Goal: Task Accomplishment & Management: Manage account settings

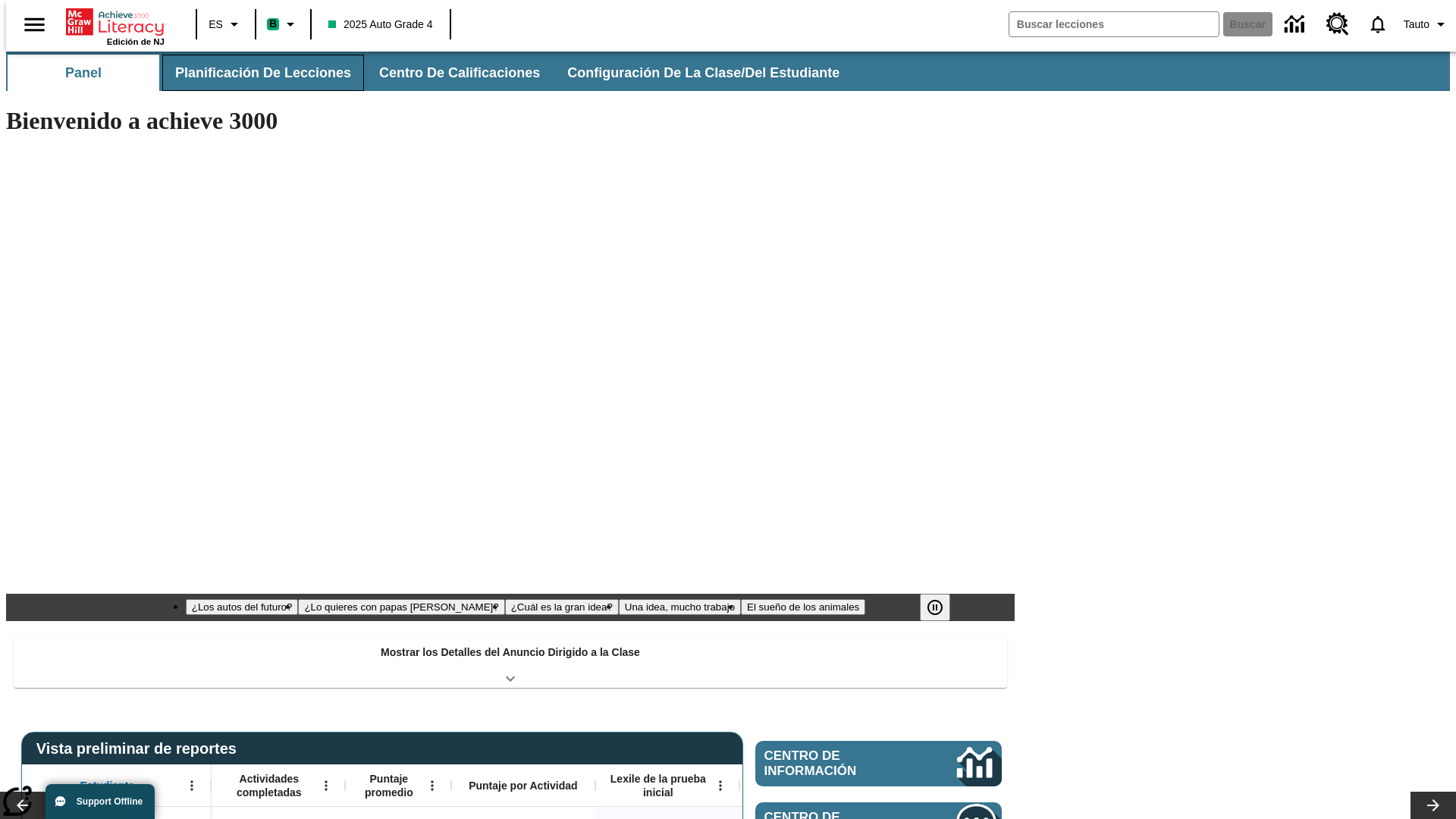
click at [254, 73] on span "Planificación de lecciones" at bounding box center [263, 73] width 176 height 17
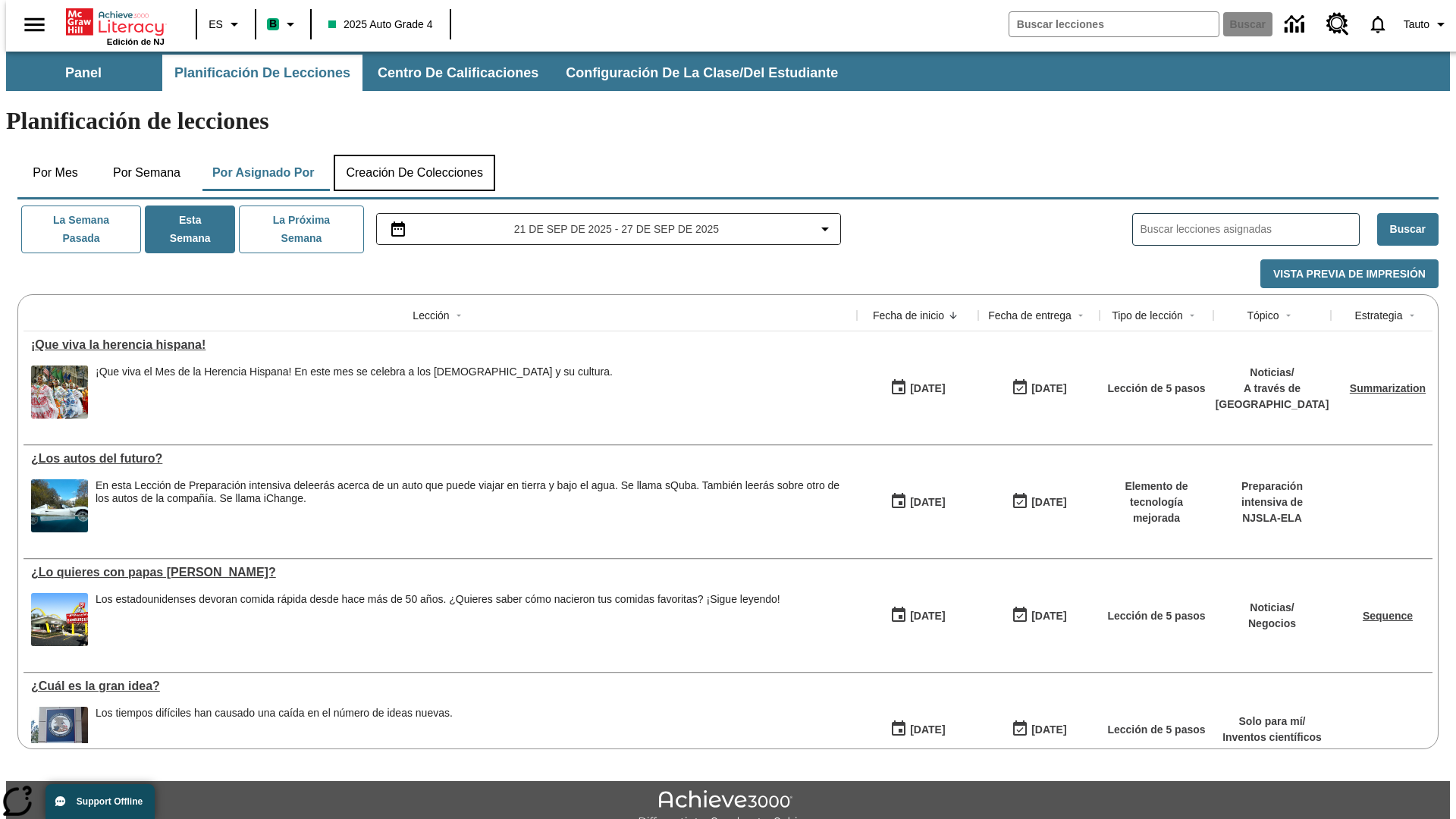
click at [414, 155] on button "Creación de colecciones" at bounding box center [415, 173] width 162 height 36
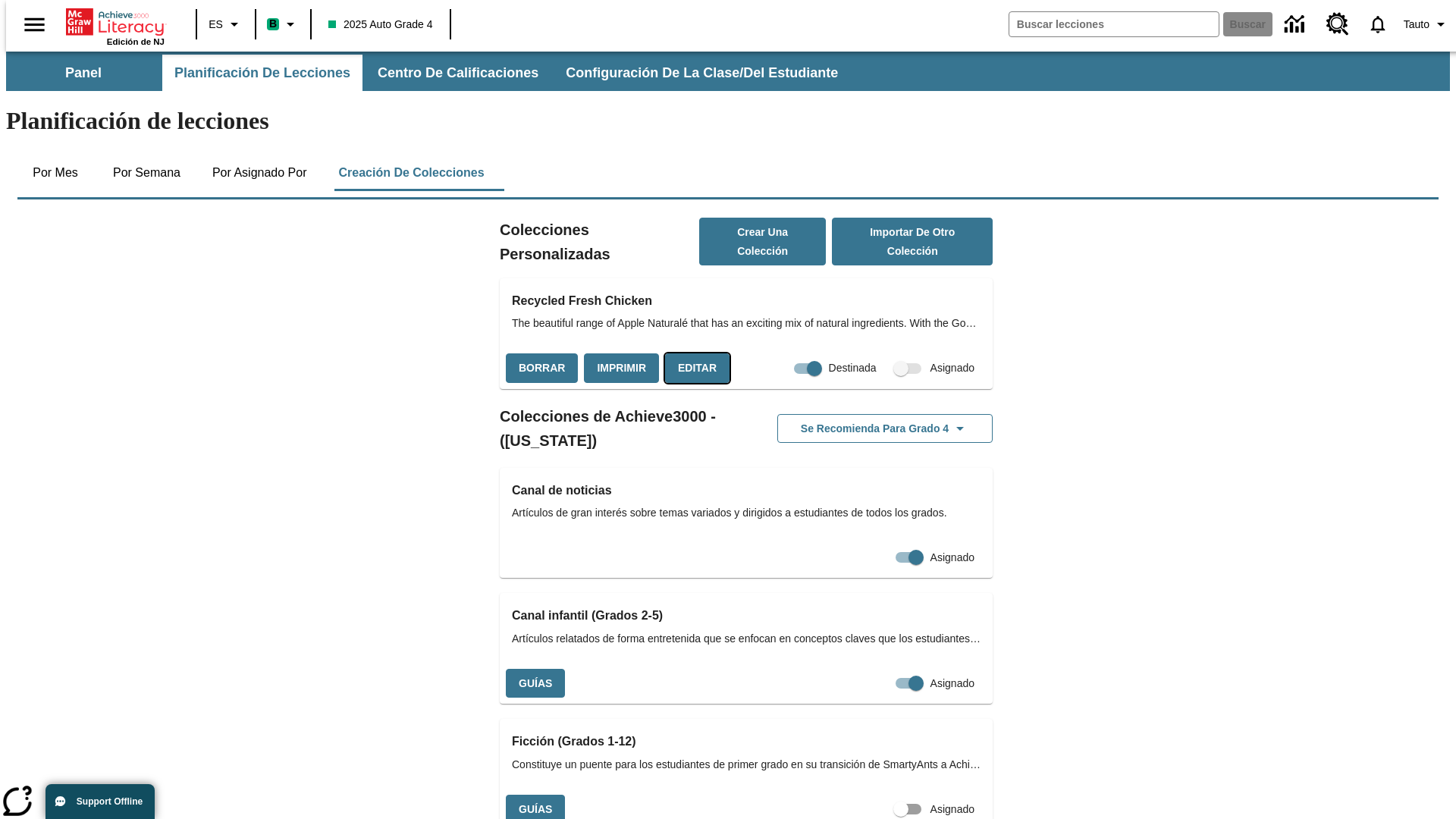
click at [692, 354] on button "Editar" at bounding box center [697, 369] width 64 height 30
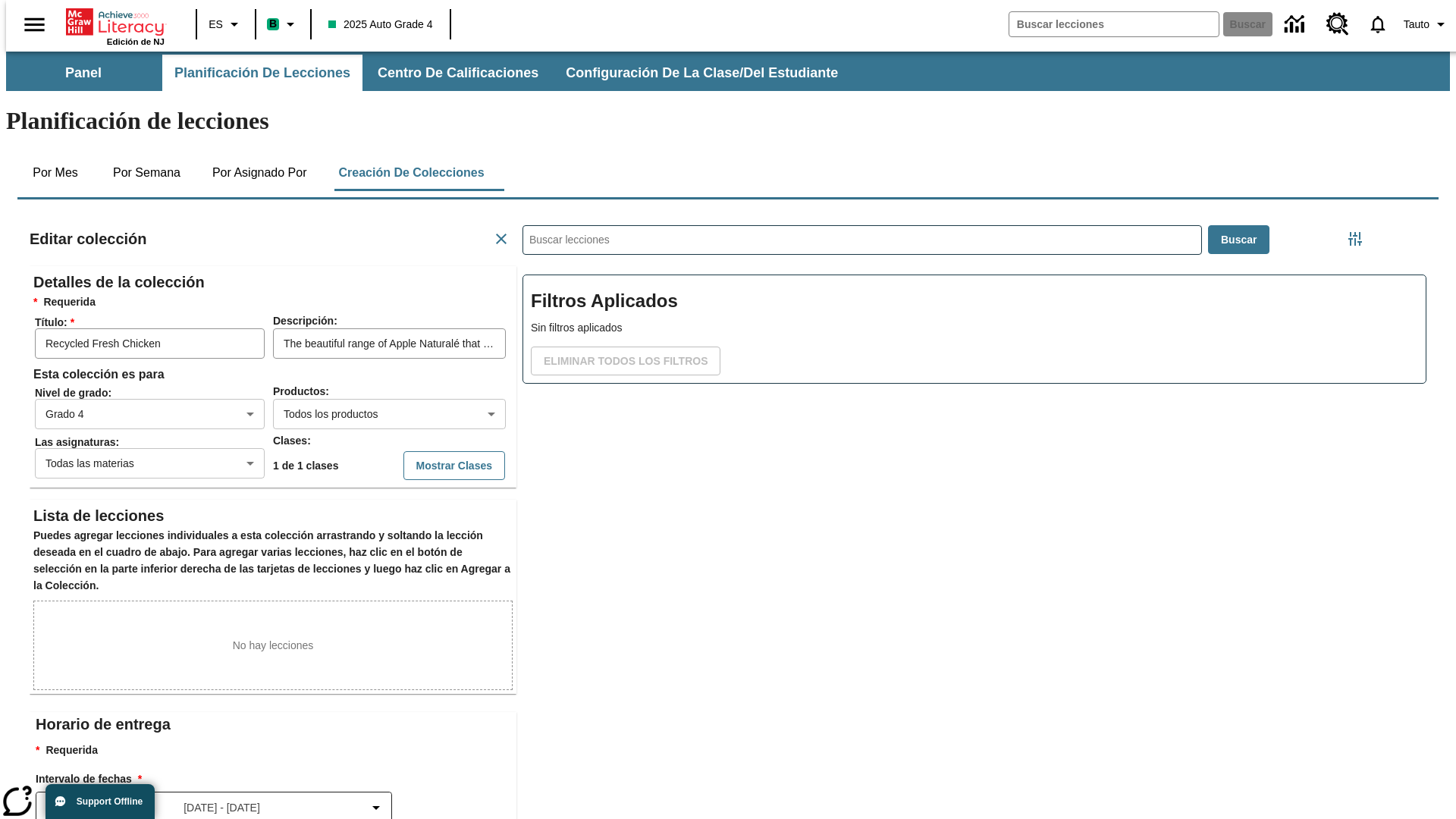
scroll to position [1, 1]
click at [365, 358] on body "Saltar al contenido principal Edición de NJ ES B 2025 Auto Grade 4 Buscar 0 Tau…" at bounding box center [728, 527] width 1443 height 951
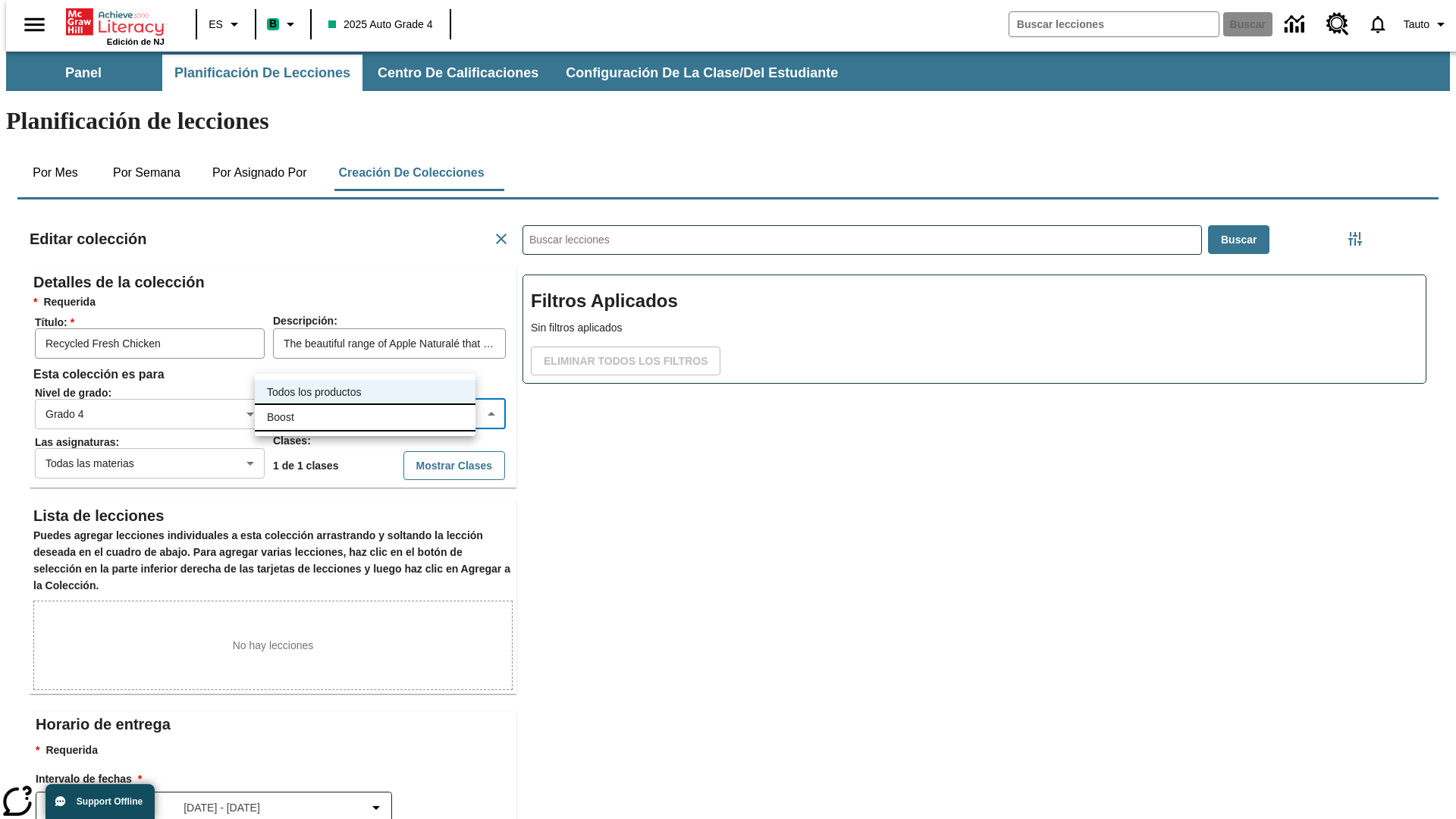
click at [365, 417] on li "Boost" at bounding box center [365, 417] width 221 height 25
type input "12"
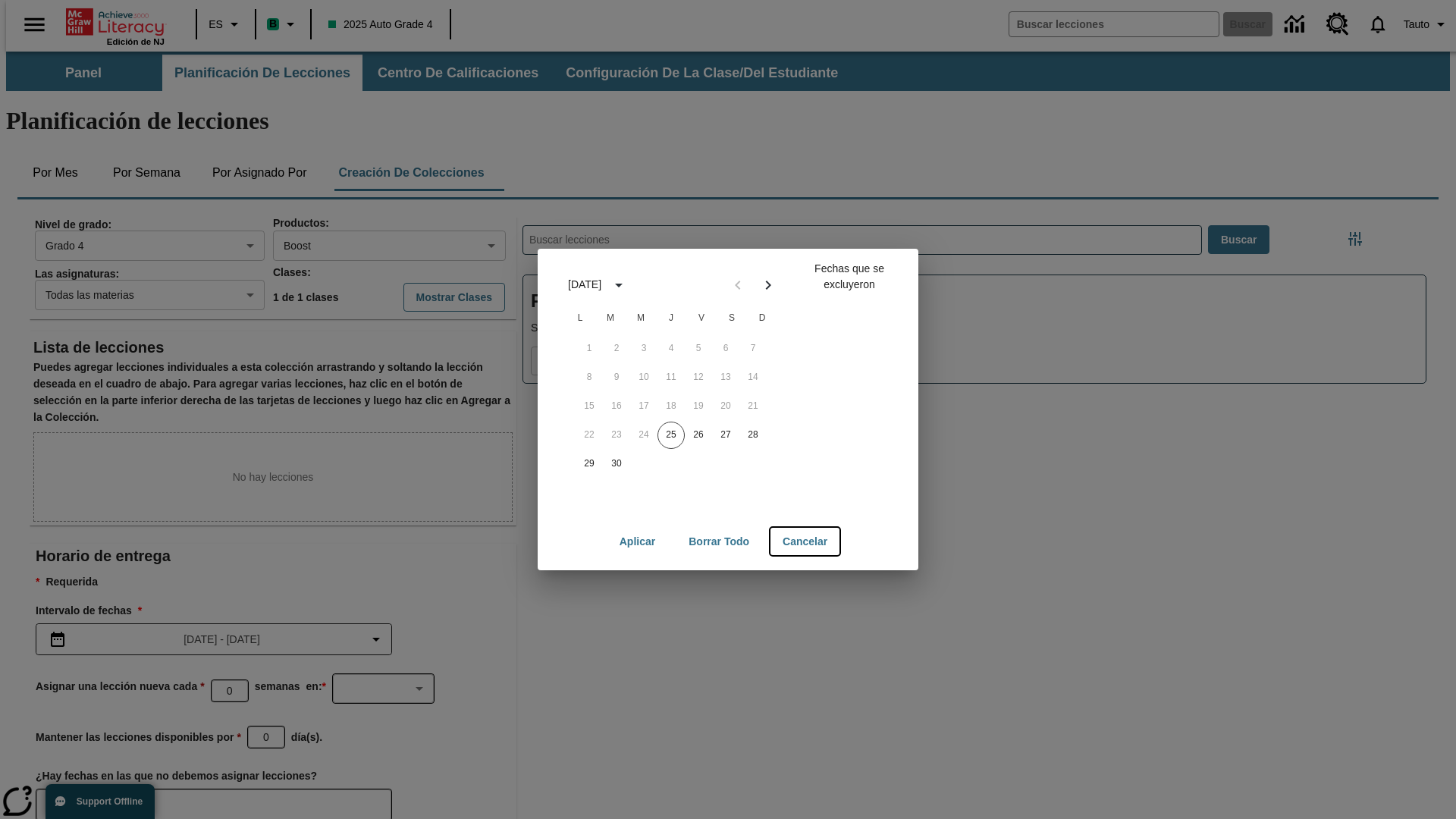
click at [806, 542] on button "Cancelar" at bounding box center [805, 542] width 69 height 28
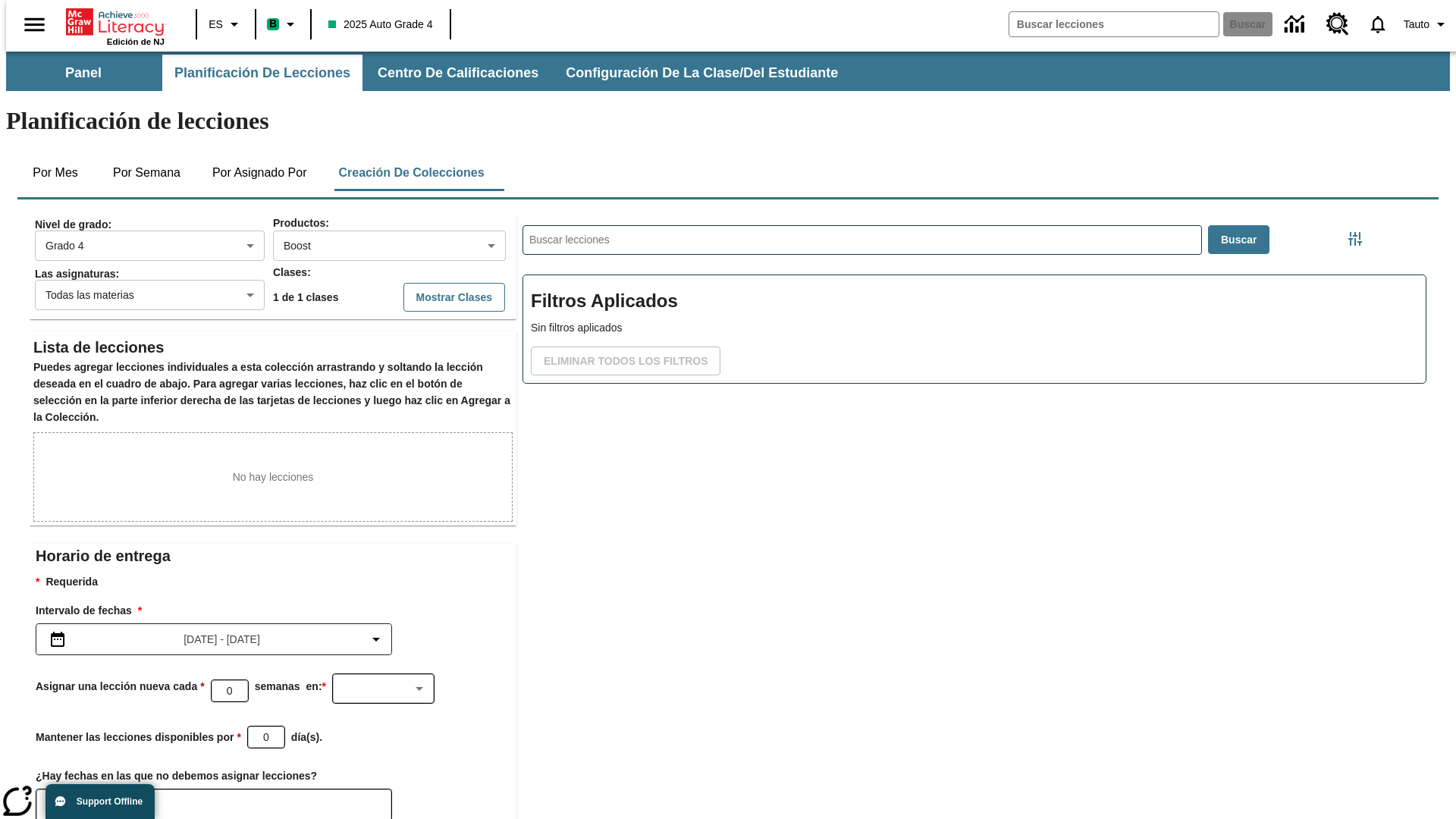
scroll to position [90, 0]
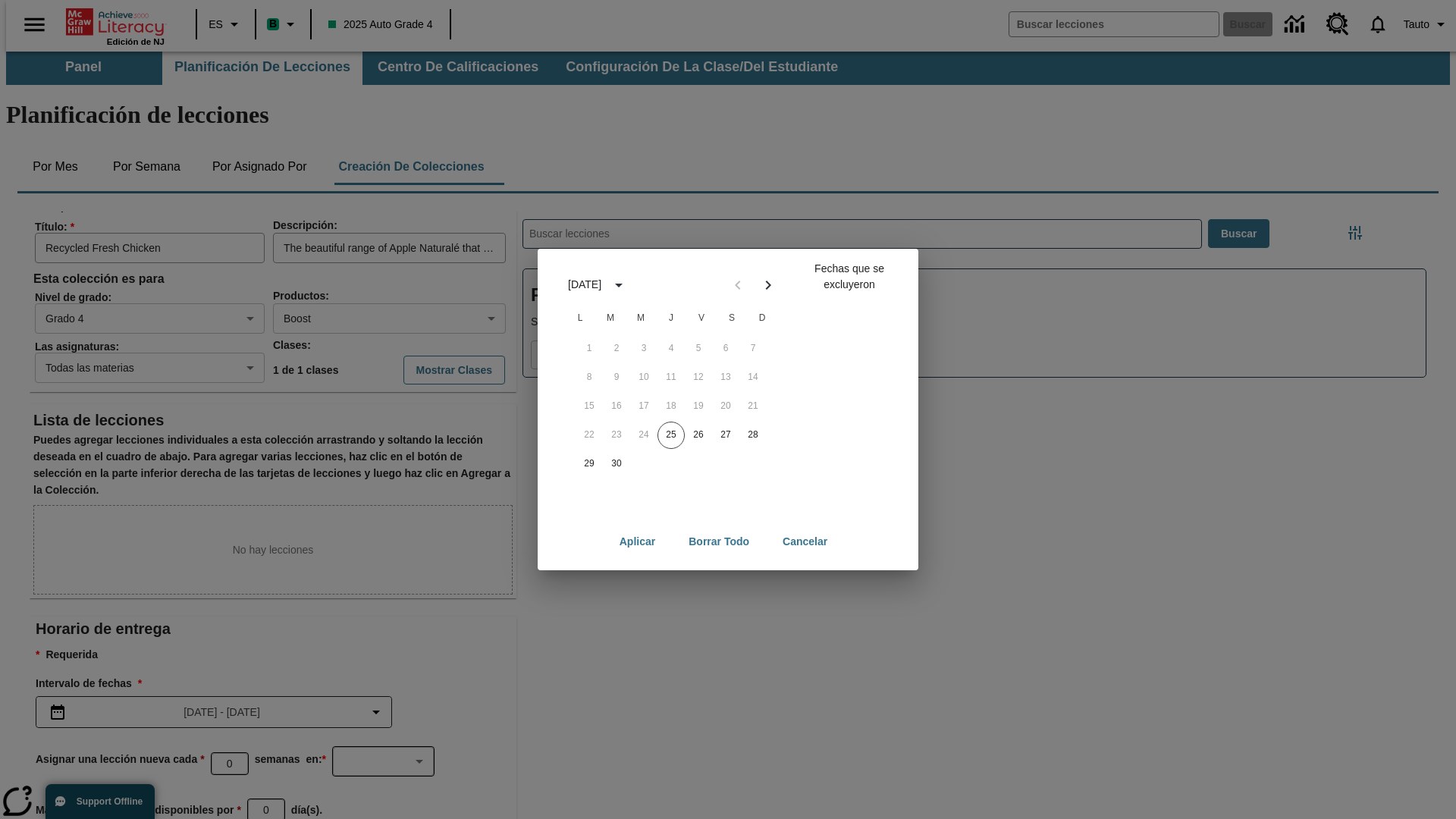
scroll to position [168, 0]
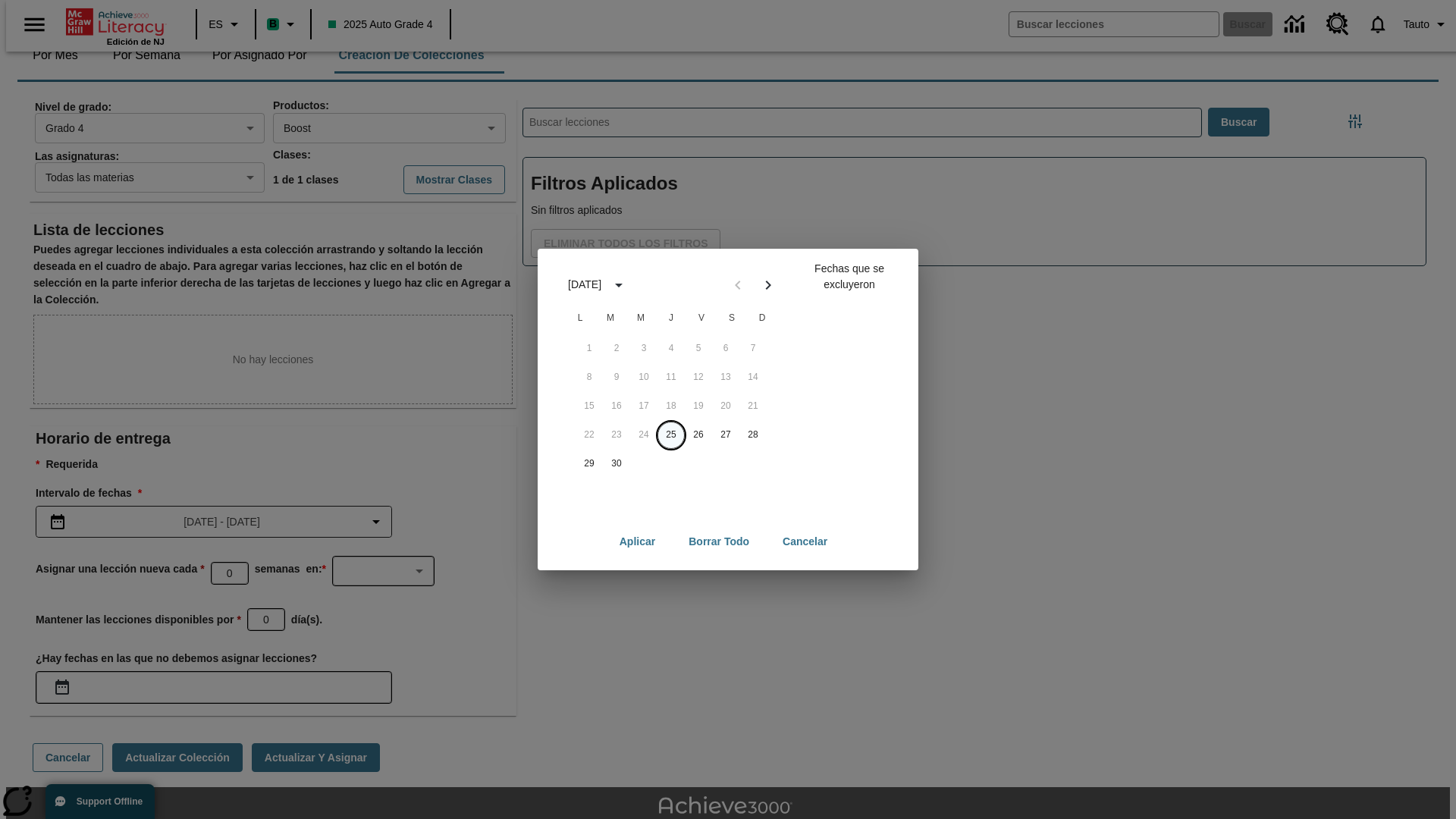
click at [671, 435] on button "25" at bounding box center [671, 435] width 28 height 28
click at [719, 542] on button "Borrar todo" at bounding box center [719, 542] width 85 height 28
click at [671, 435] on button "25" at bounding box center [671, 435] width 28 height 28
click at [699, 435] on button "26" at bounding box center [698, 435] width 28 height 28
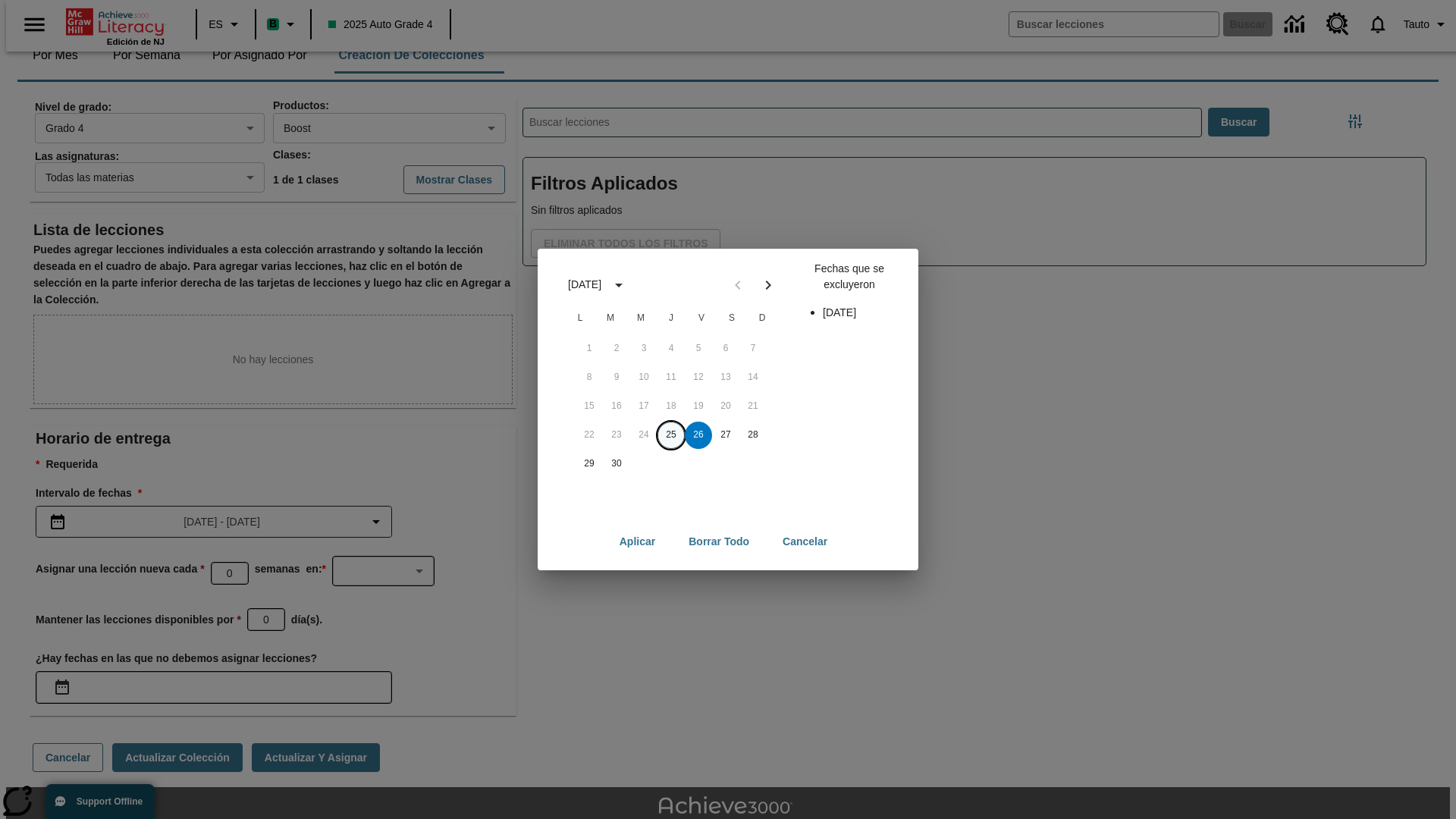
click at [671, 435] on button "25" at bounding box center [671, 435] width 28 height 28
click at [699, 435] on button "26" at bounding box center [698, 435] width 28 height 28
click at [636, 542] on button "Aplicar" at bounding box center [637, 542] width 60 height 28
type input "[DATE]"
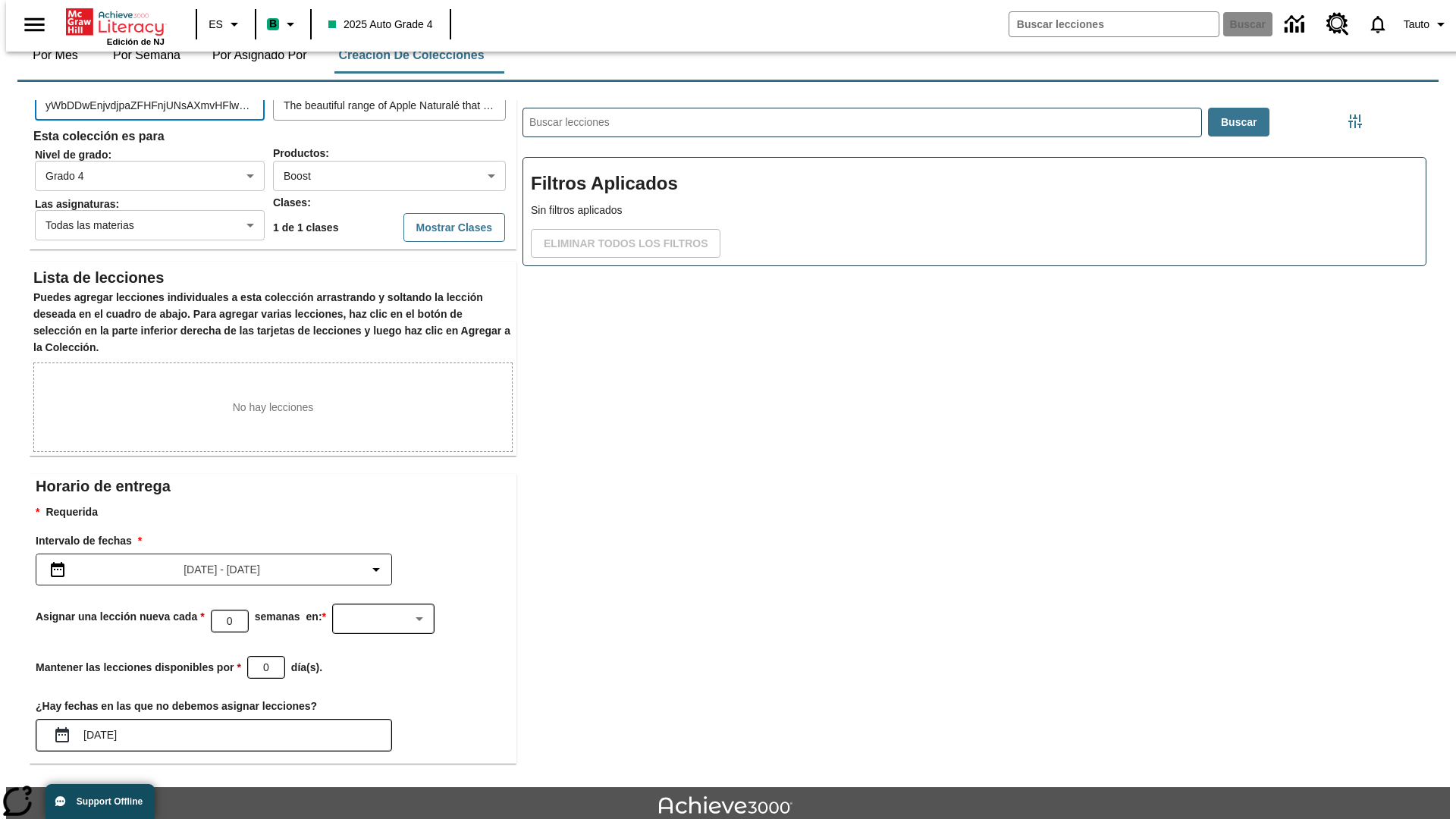
scroll to position [0, 415]
type input "yWbDDwEnjvdjpaZFHFnjUNsAXmvHFlwzyvGWtgjmjDRJTwCHbxEBFbRzxIcmLfVlgLxkmUfPYOpNXlS…"
type input "EAomnEidfrPtDzTDXldCbgWnwTnHmCiUlzrKvZnJMkADOsokwDZceIPjkRdSvOimfdoSvjqWZxyqxyo…"
click at [171, 791] on button "Actualizar colección" at bounding box center [178, 806] width 130 height 30
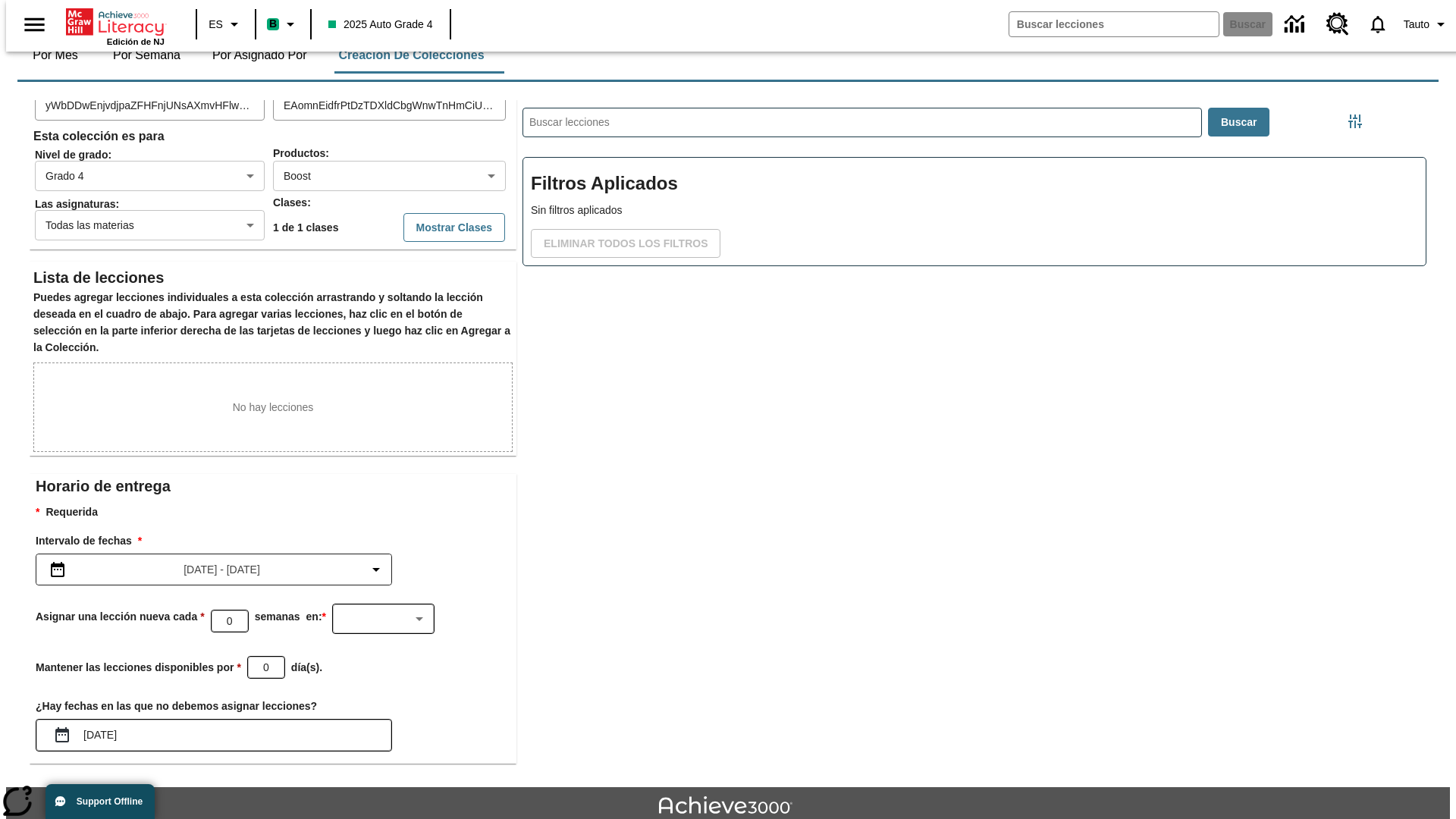
scroll to position [168, 0]
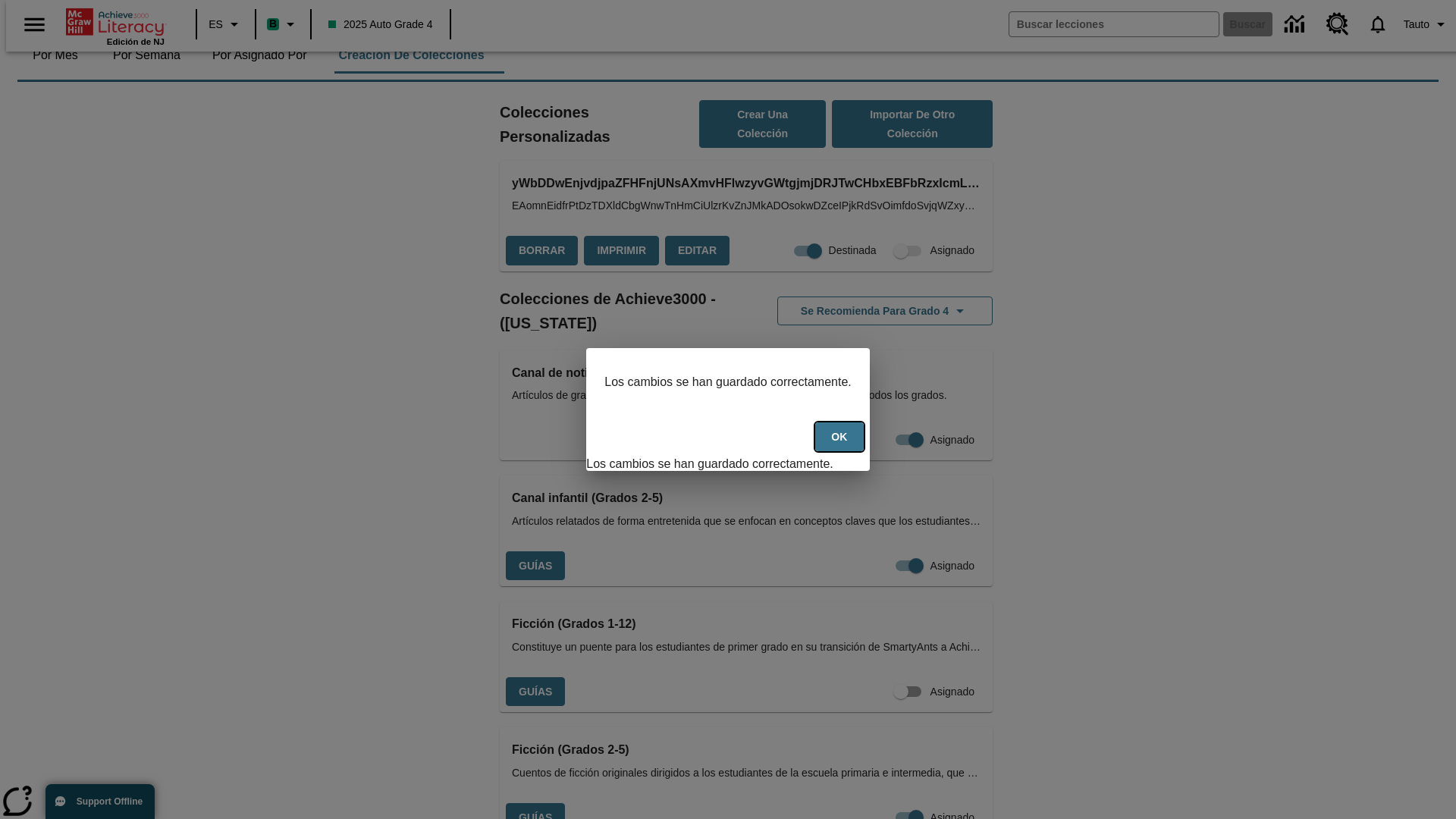
click at [847, 445] on button "OK" at bounding box center [839, 438] width 49 height 30
